Goal: Task Accomplishment & Management: Complete application form

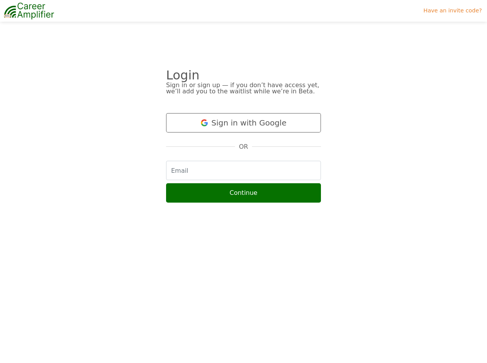
click at [223, 122] on button "Sign in with Google" at bounding box center [243, 122] width 155 height 19
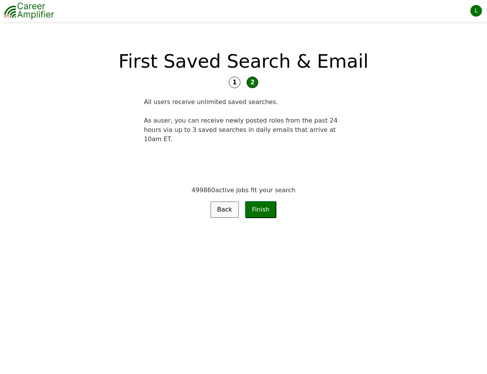
click at [258, 201] on button "Finish" at bounding box center [261, 209] width 32 height 17
click at [224, 202] on link "Back" at bounding box center [225, 210] width 28 height 16
click at [254, 84] on span "2" at bounding box center [253, 83] width 12 height 12
click at [252, 81] on span "2" at bounding box center [253, 83] width 12 height 12
click at [262, 201] on button "Finish" at bounding box center [261, 209] width 32 height 17
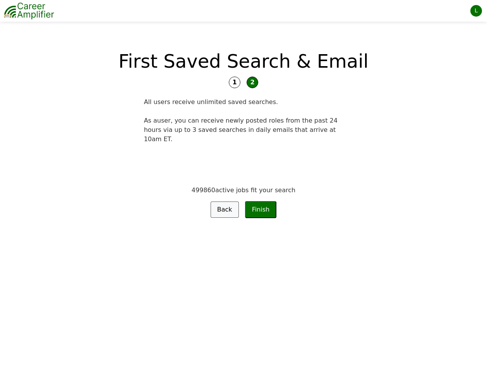
click at [262, 201] on button "Finish" at bounding box center [261, 209] width 32 height 17
click at [236, 84] on span "1" at bounding box center [235, 83] width 12 height 12
click at [474, 9] on div "L" at bounding box center [476, 11] width 12 height 12
click at [458, 41] on link "Settings" at bounding box center [450, 42] width 61 height 13
click at [261, 201] on button "Finish" at bounding box center [261, 209] width 32 height 17
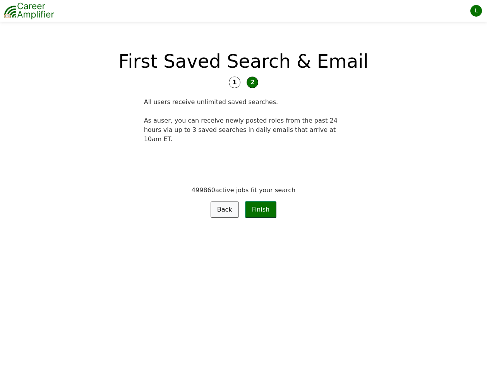
click at [234, 82] on span "1" at bounding box center [235, 83] width 12 height 12
click at [221, 202] on link "Back" at bounding box center [225, 210] width 28 height 16
click at [23, 15] on img at bounding box center [29, 10] width 50 height 19
click at [261, 201] on button "Finish" at bounding box center [261, 209] width 32 height 17
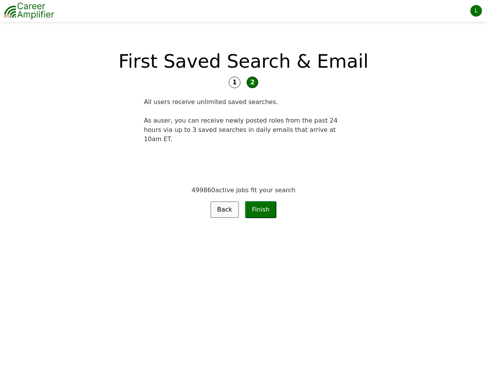
click at [235, 83] on span "1" at bounding box center [235, 83] width 12 height 12
click at [476, 14] on div "L" at bounding box center [476, 11] width 12 height 12
click at [457, 40] on link "Settings" at bounding box center [450, 42] width 61 height 13
click at [476, 12] on div "L" at bounding box center [476, 11] width 12 height 12
click at [464, 65] on link "Request Features" at bounding box center [450, 68] width 61 height 13
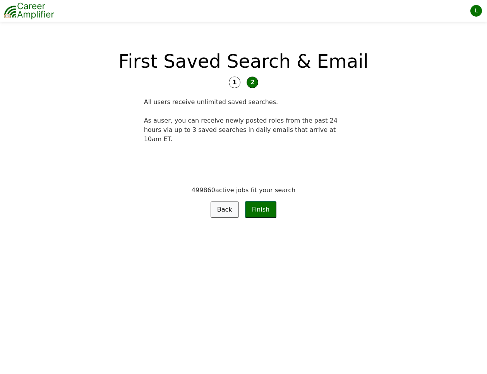
click at [257, 202] on button "Finish" at bounding box center [261, 209] width 32 height 17
click at [220, 202] on link "Back" at bounding box center [225, 210] width 28 height 16
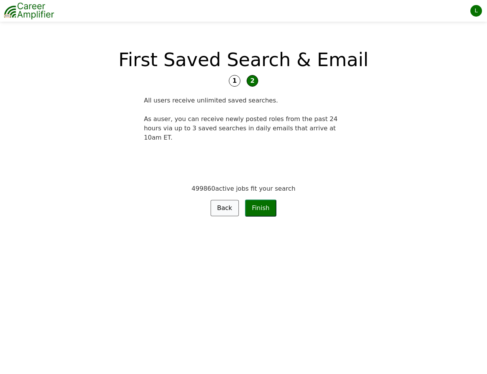
click at [226, 200] on link "Back" at bounding box center [225, 208] width 28 height 16
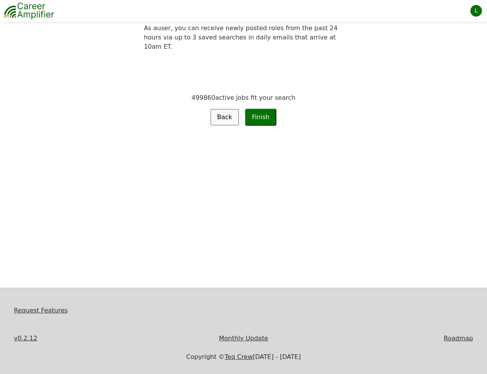
scroll to position [93, 0]
click at [254, 340] on link "Monthly Update" at bounding box center [243, 338] width 49 height 7
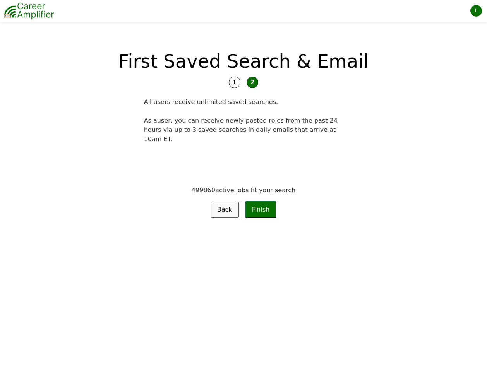
click at [260, 201] on button "Finish" at bounding box center [261, 209] width 32 height 17
click at [252, 83] on span "2" at bounding box center [253, 83] width 12 height 12
click at [234, 84] on span "1" at bounding box center [235, 83] width 12 height 12
click at [184, 60] on div "First Saved Search & Email" at bounding box center [243, 61] width 327 height 19
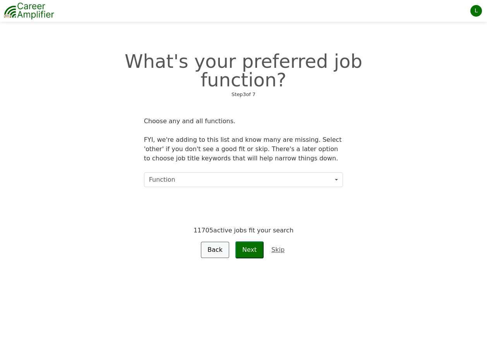
click at [207, 172] on button "Function" at bounding box center [243, 179] width 199 height 15
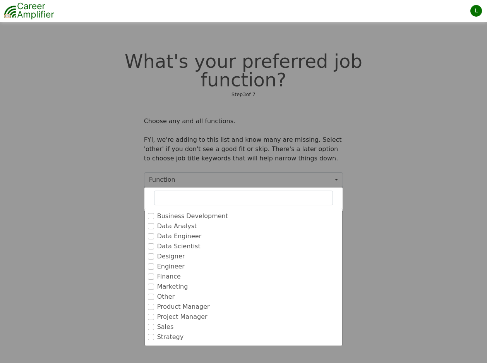
click at [171, 252] on label "Designer" at bounding box center [171, 256] width 28 height 9
click at [154, 253] on input "Designer" at bounding box center [151, 256] width 6 height 6
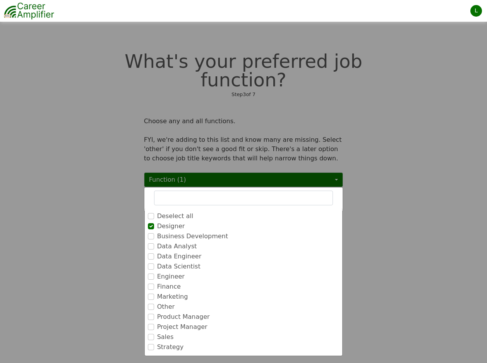
click at [165, 312] on label "Product Manager" at bounding box center [183, 316] width 53 height 9
click at [154, 314] on input "Product Manager" at bounding box center [151, 317] width 6 height 6
click at [162, 312] on label "Other" at bounding box center [165, 316] width 17 height 9
click at [154, 314] on input "Other" at bounding box center [151, 317] width 6 height 6
click at [157, 342] on label "Strategy" at bounding box center [170, 346] width 27 height 9
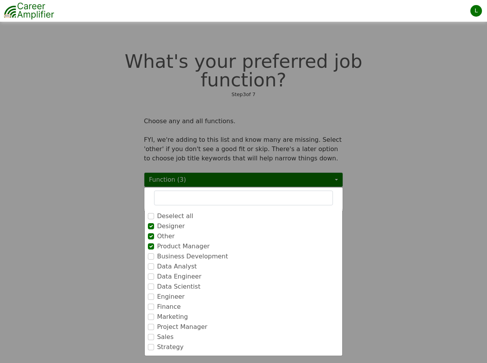
click at [154, 344] on input "Strategy" at bounding box center [151, 347] width 6 height 6
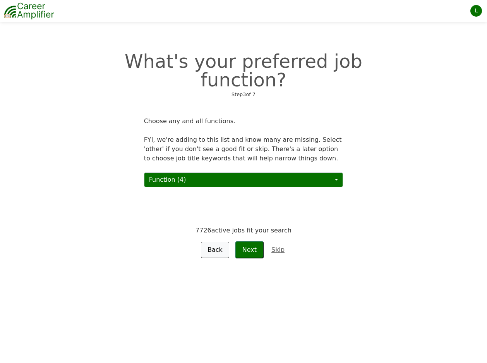
click at [250, 241] on button "Next" at bounding box center [249, 249] width 28 height 17
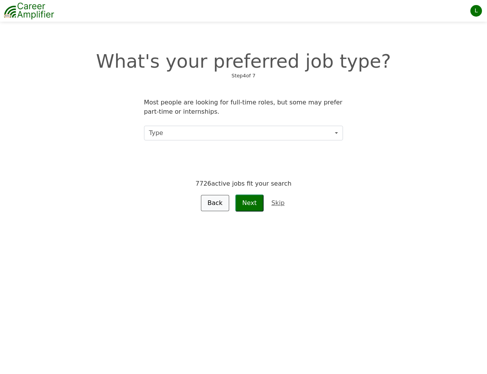
click at [255, 132] on button "Type" at bounding box center [243, 133] width 199 height 15
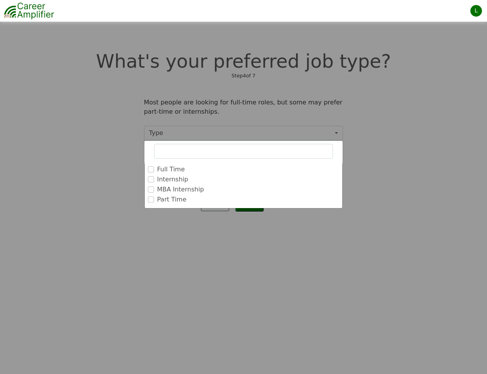
click at [196, 170] on div "Full Time" at bounding box center [244, 169] width 192 height 9
click at [151, 169] on input "Full Time" at bounding box center [151, 169] width 6 height 6
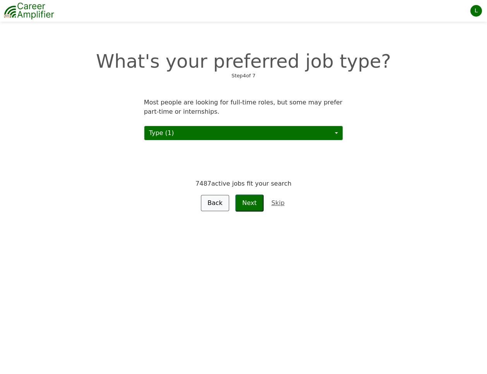
click at [250, 204] on button "Next" at bounding box center [249, 203] width 28 height 17
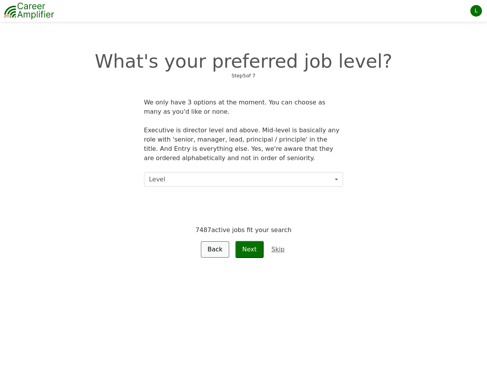
click at [241, 180] on button "Level" at bounding box center [243, 179] width 199 height 15
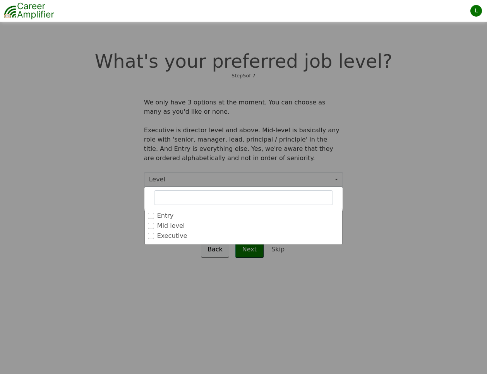
click at [177, 225] on label "Mid level" at bounding box center [171, 225] width 28 height 9
click at [154, 225] on input "Mid level" at bounding box center [151, 226] width 6 height 6
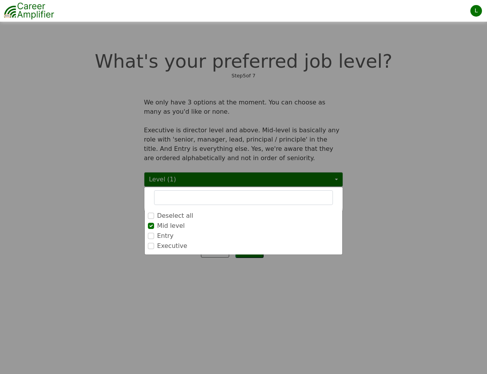
click at [150, 247] on input "Executive" at bounding box center [151, 246] width 6 height 6
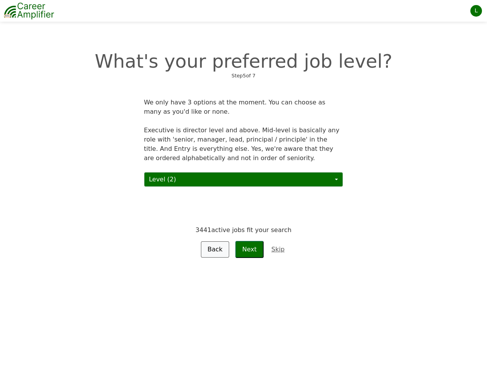
click at [250, 249] on button "Next" at bounding box center [249, 249] width 28 height 17
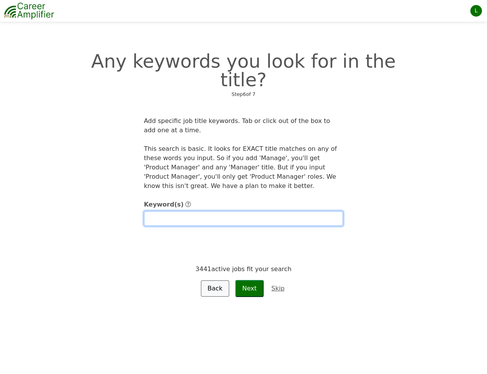
click at [162, 211] on input "text" at bounding box center [243, 218] width 199 height 15
type input "Experience"
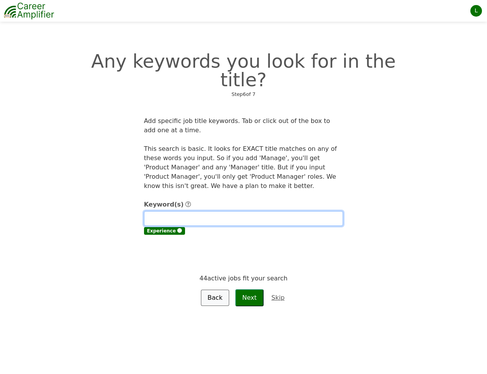
click at [154, 211] on input "text" at bounding box center [243, 218] width 199 height 15
type input "UX"
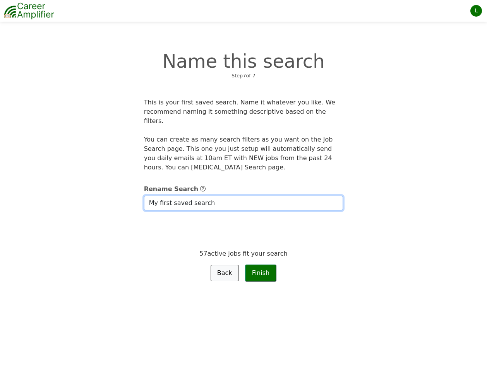
click at [156, 196] on input "My first saved search" at bounding box center [243, 203] width 199 height 15
drag, startPoint x: 235, startPoint y: 194, endPoint x: 127, endPoint y: 190, distance: 108.1
click at [127, 190] on div "This is your first saved search. Name it whatever you like. We recommend naming…" at bounding box center [243, 190] width 327 height 184
type input "Design"
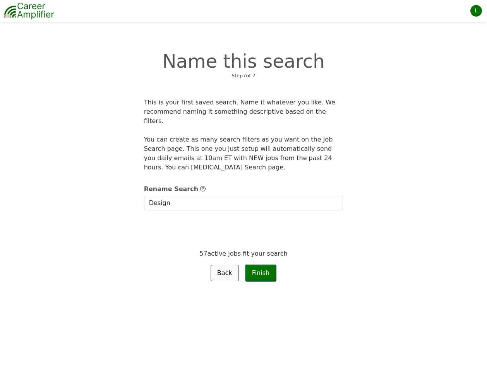
click at [227, 265] on link "Back" at bounding box center [225, 273] width 28 height 16
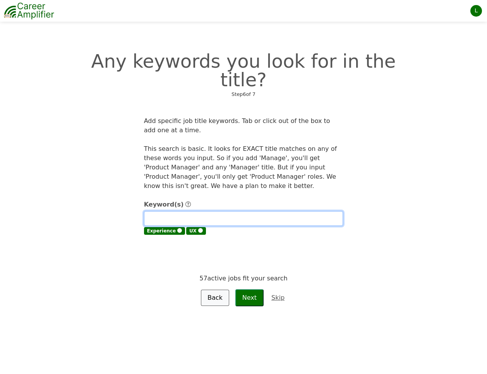
click at [161, 211] on input "text" at bounding box center [243, 218] width 199 height 15
type input "Design"
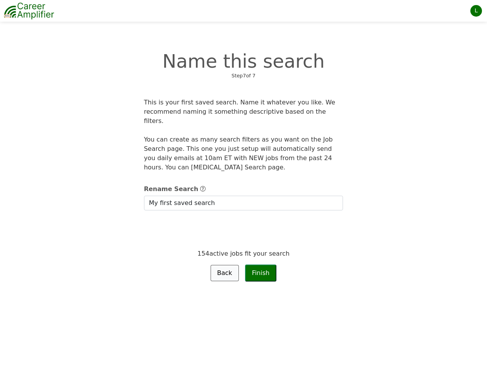
click at [222, 265] on link "Back" at bounding box center [225, 273] width 28 height 16
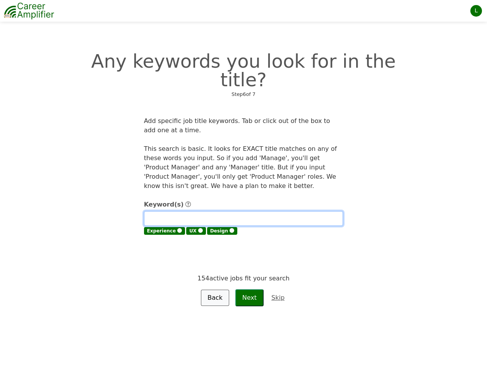
click at [161, 211] on input "text" at bounding box center [243, 218] width 199 height 15
type input "Product"
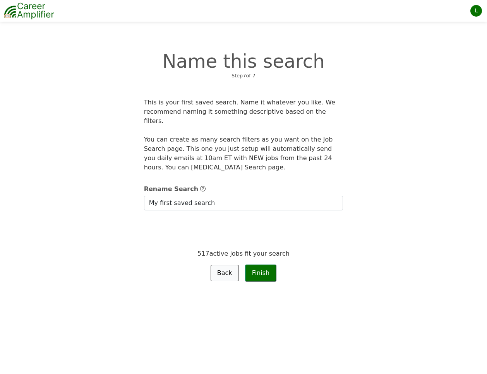
click at [224, 265] on link "Back" at bounding box center [225, 273] width 28 height 16
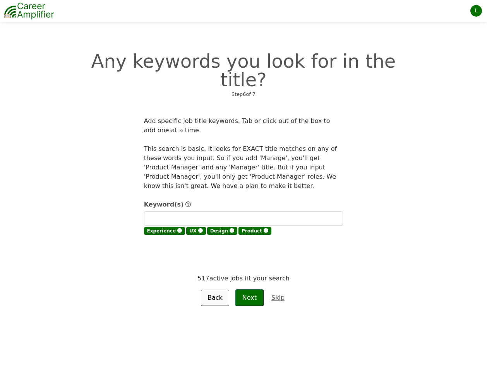
click at [252, 290] on button "Next" at bounding box center [249, 298] width 28 height 17
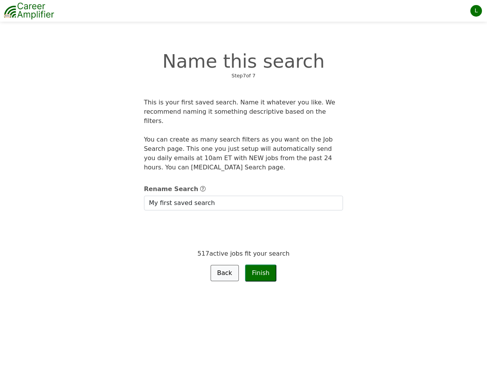
drag, startPoint x: 261, startPoint y: 262, endPoint x: 179, endPoint y: 193, distance: 107.1
click at [179, 194] on form "Rename Search My first saved search 517 active jobs fit your search Back Finish" at bounding box center [243, 228] width 199 height 106
click at [174, 196] on input "My first saved search" at bounding box center [243, 203] width 199 height 15
click at [230, 196] on input "My first sUX aved search" at bounding box center [243, 203] width 199 height 15
type input "UX Design Search"
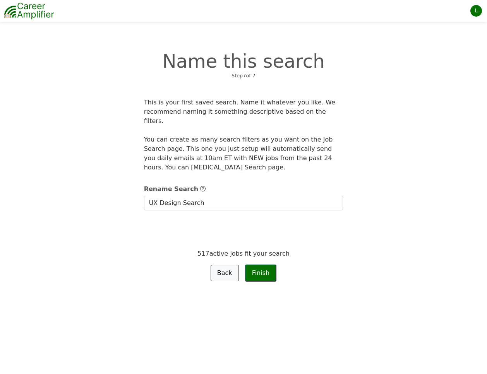
click at [257, 265] on button "Finish" at bounding box center [261, 273] width 32 height 17
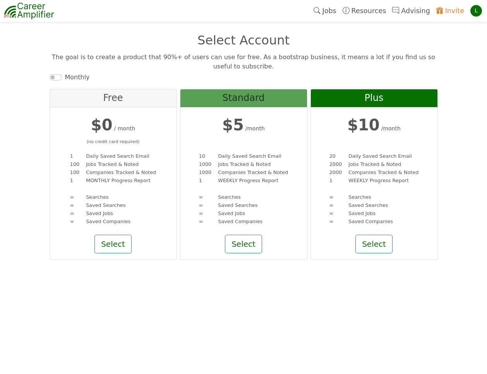
click at [117, 246] on button "Select" at bounding box center [112, 244] width 37 height 19
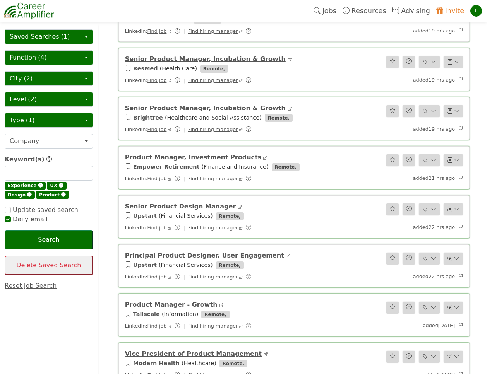
scroll to position [592, 0]
click at [164, 153] on link "Product Manager, Investment Products" at bounding box center [193, 156] width 137 height 7
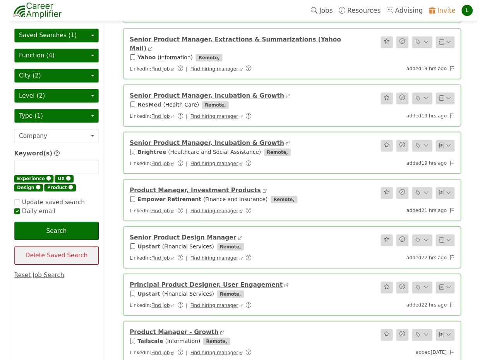
scroll to position [548, 0]
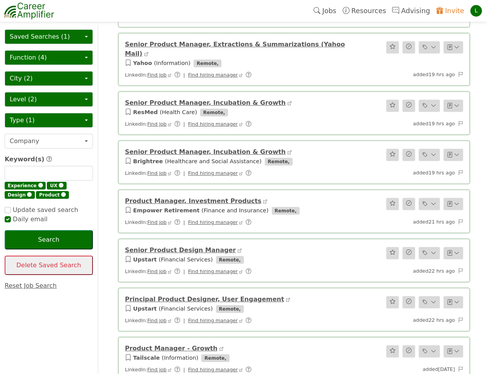
click at [153, 99] on link "Senior Product Manager, Incubation & Growth" at bounding box center [205, 102] width 161 height 7
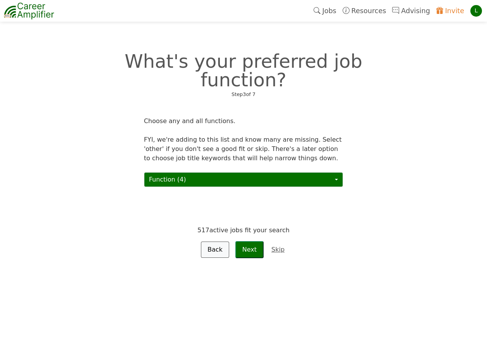
click at [338, 10] on link "Jobs" at bounding box center [324, 11] width 29 height 18
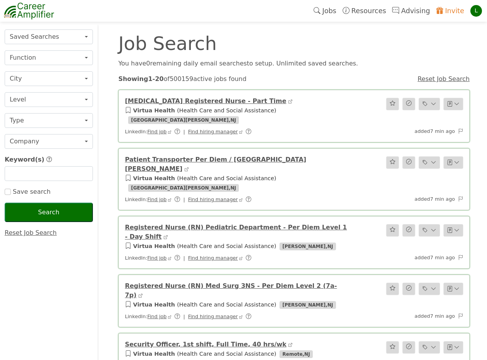
click at [79, 37] on button "Saved Searches" at bounding box center [49, 36] width 88 height 15
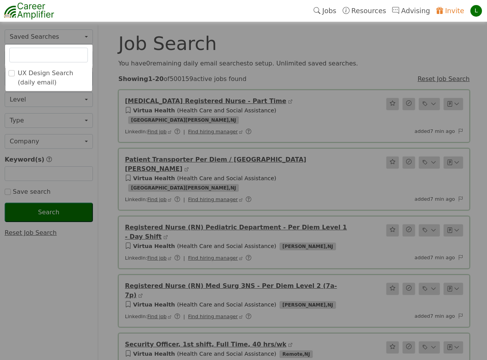
click at [43, 72] on label "UX Design Search (daily email)" at bounding box center [53, 78] width 71 height 19
click at [0, 0] on input "UX Design Search (daily email)" at bounding box center [0, 0] width 0 height 0
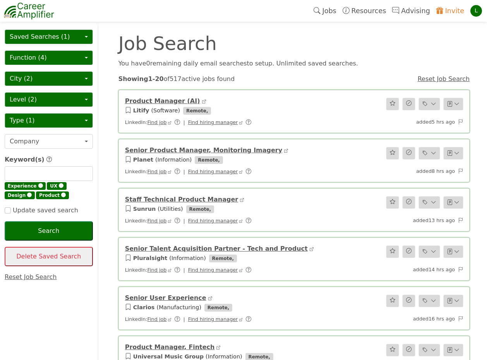
click at [143, 101] on link "Product Manager (AI)" at bounding box center [162, 100] width 75 height 7
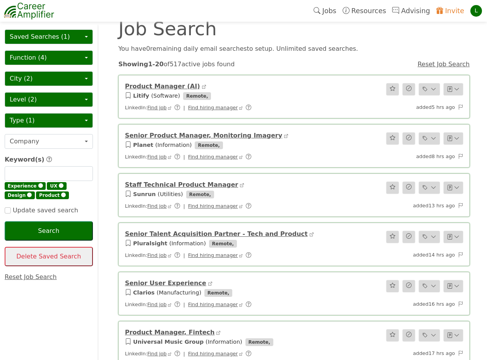
scroll to position [16, 0]
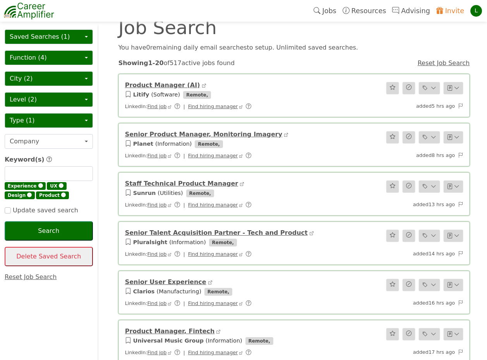
click at [53, 140] on button "Company" at bounding box center [49, 141] width 88 height 15
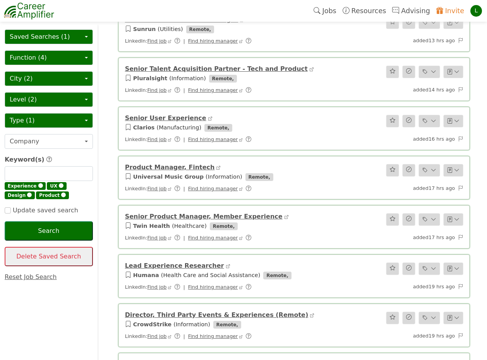
scroll to position [180, 0]
click at [155, 117] on link "Senior User Experience" at bounding box center [165, 117] width 81 height 7
